Goal: Task Accomplishment & Management: Use online tool/utility

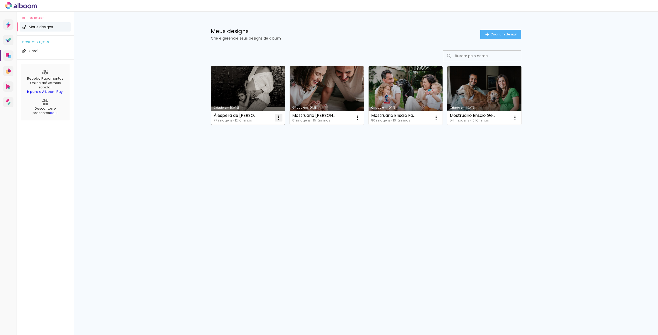
click at [279, 117] on iron-icon at bounding box center [279, 118] width 6 height 6
click at [252, 115] on div "À espera de [PERSON_NAME]" at bounding box center [236, 116] width 45 height 4
click at [243, 116] on div "À espera de [PERSON_NAME]" at bounding box center [236, 116] width 45 height 4
click at [278, 117] on iron-icon at bounding box center [279, 118] width 6 height 6
click at [272, 126] on paper-item "Abrir" at bounding box center [258, 129] width 52 height 10
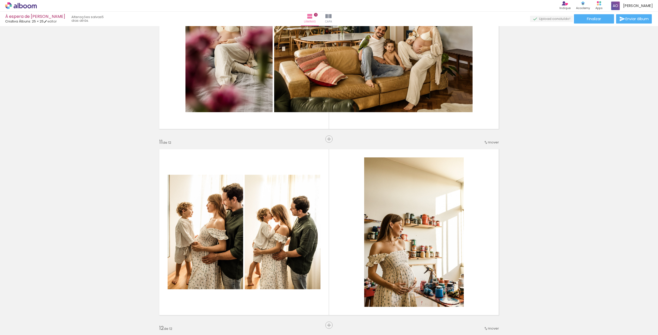
scroll to position [1609, 0]
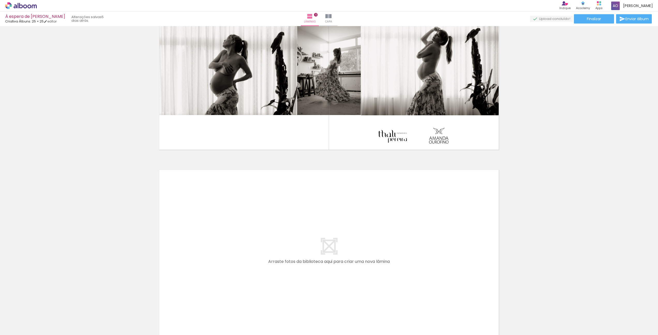
scroll to position [2052, 0]
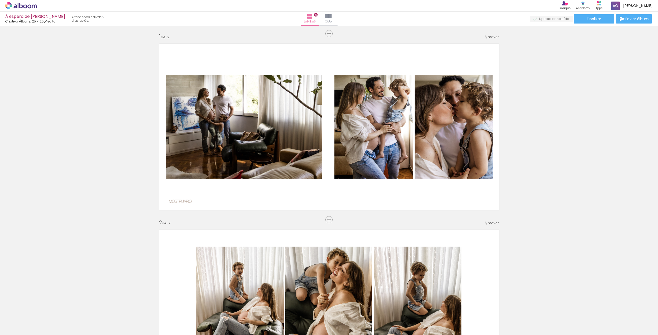
scroll to position [0, 0]
